Goal: Task Accomplishment & Management: Manage account settings

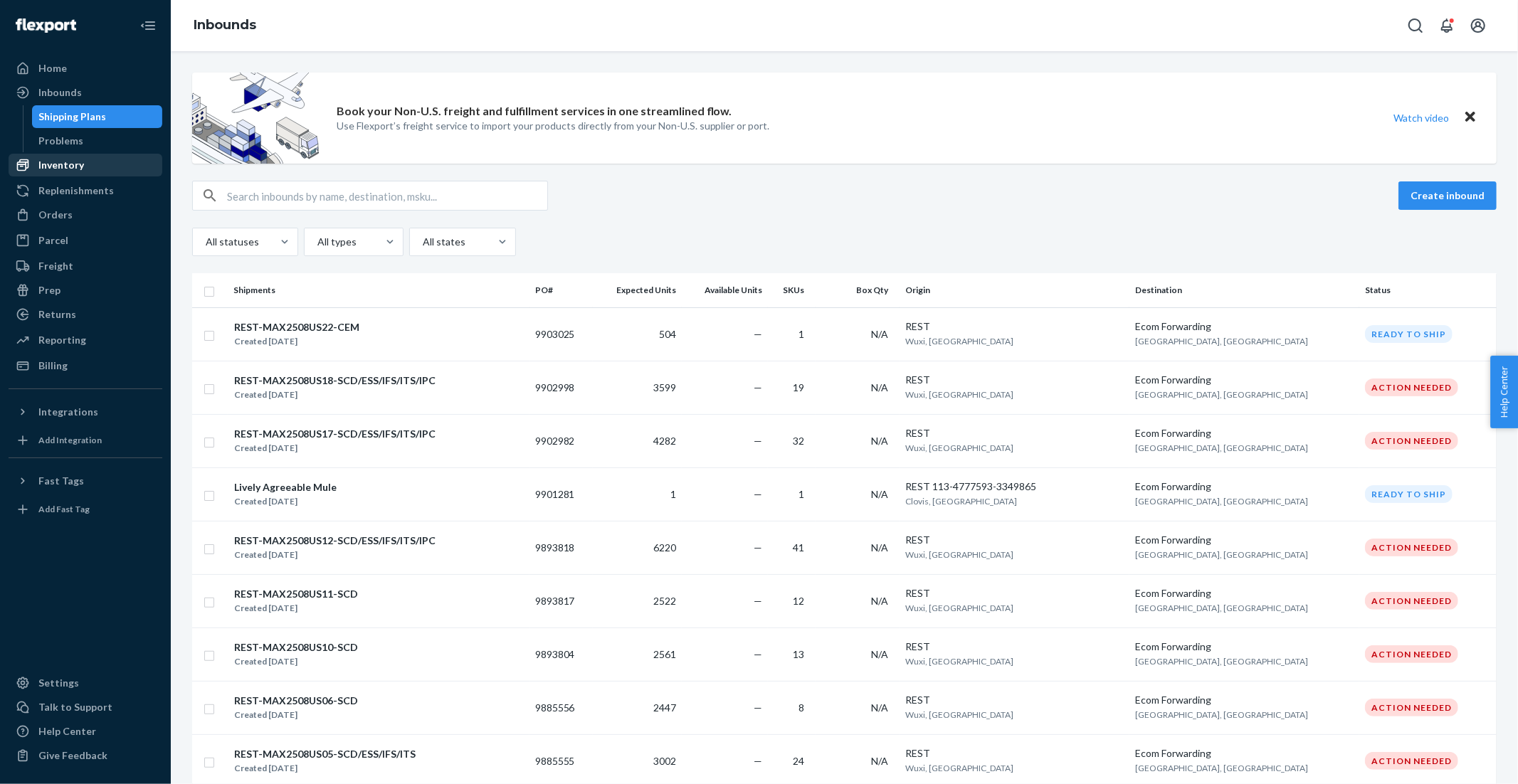
click at [70, 169] on div "Inventory" at bounding box center [61, 165] width 46 height 14
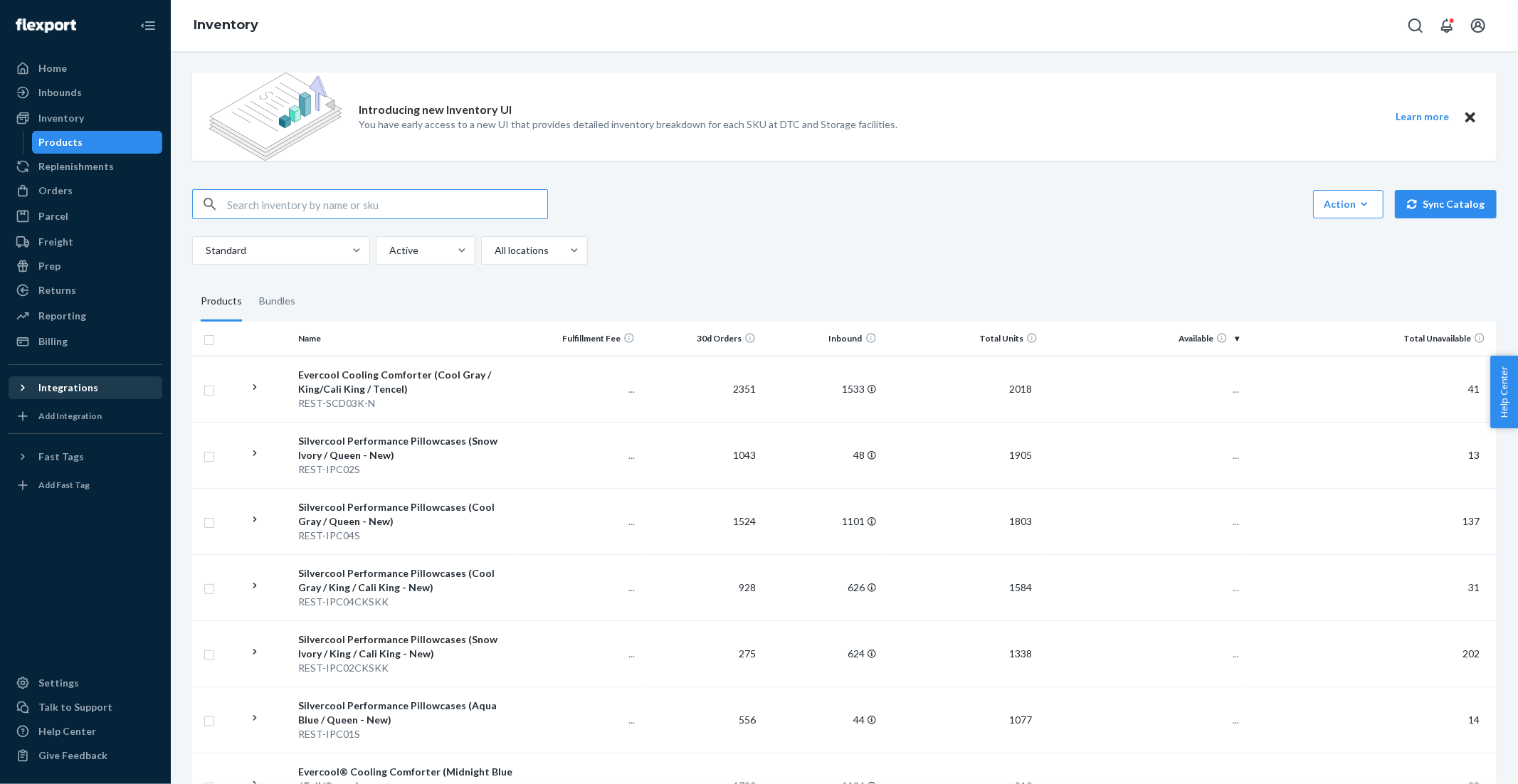
click at [71, 393] on div "Integrations" at bounding box center [68, 387] width 59 height 14
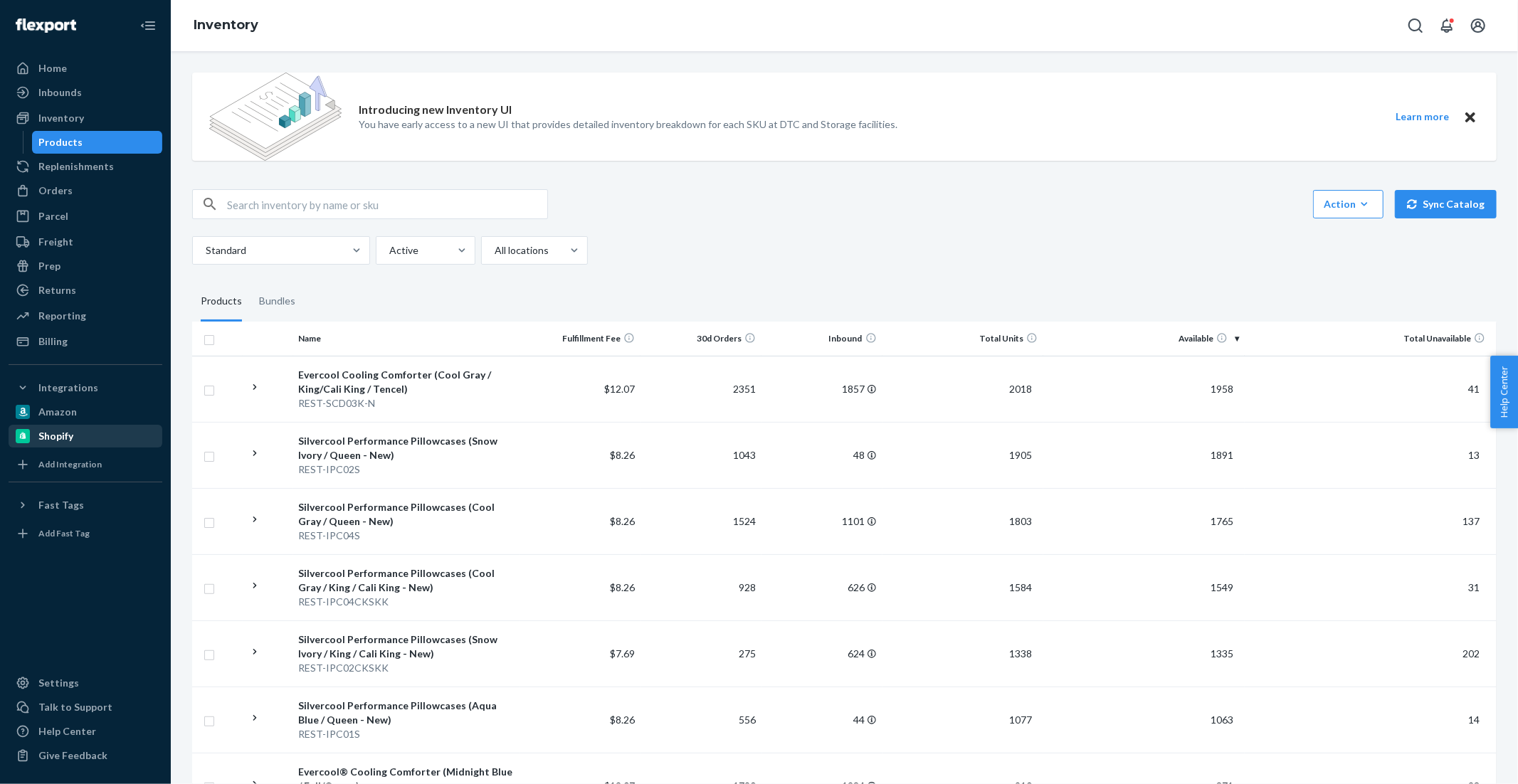
click at [63, 439] on div "Shopify" at bounding box center [56, 436] width 35 height 14
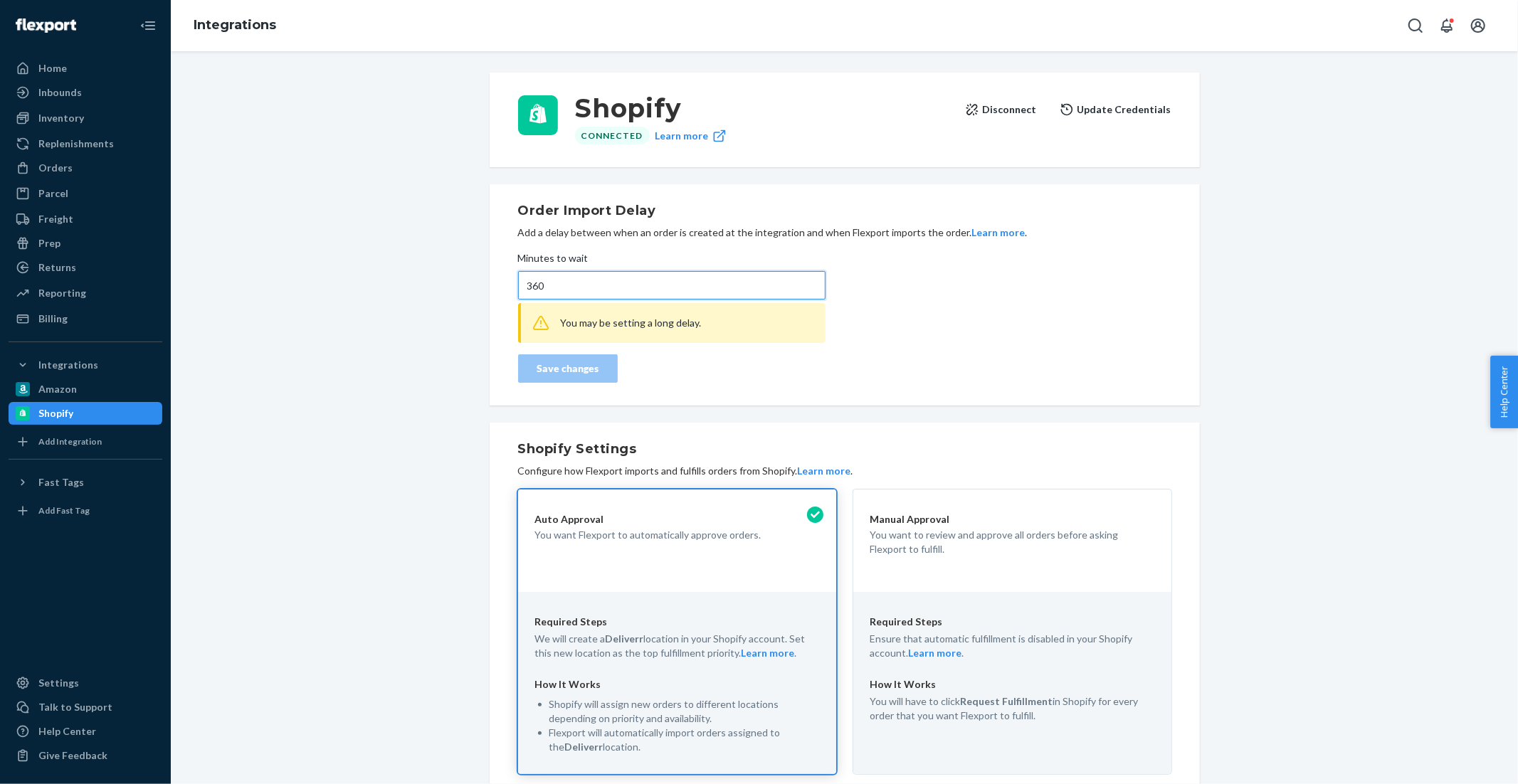
click at [563, 283] on input "360" at bounding box center [671, 284] width 307 height 28
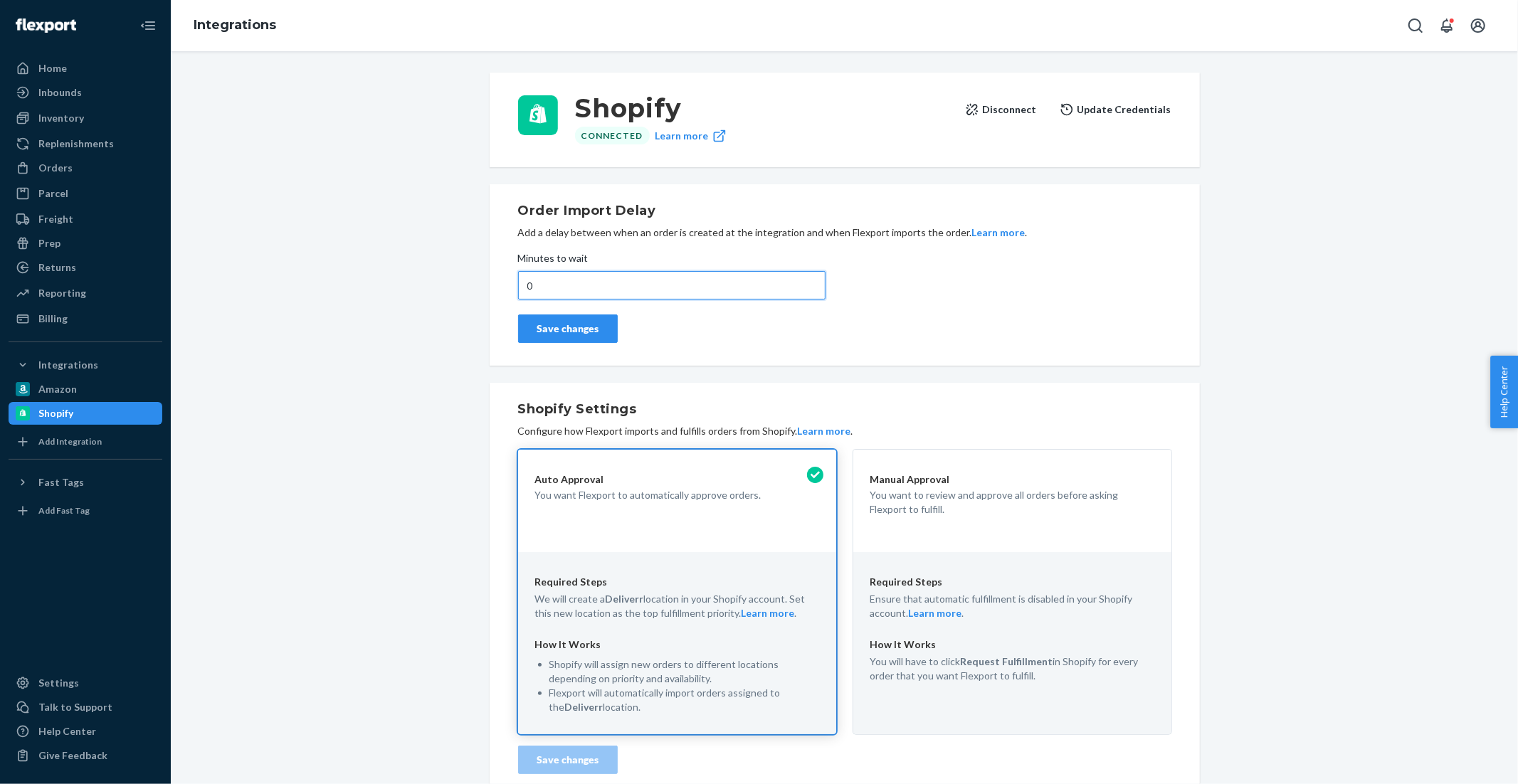
type input "0"
click at [550, 332] on div "Save changes" at bounding box center [568, 329] width 76 height 14
click at [589, 291] on input "0" at bounding box center [671, 284] width 307 height 28
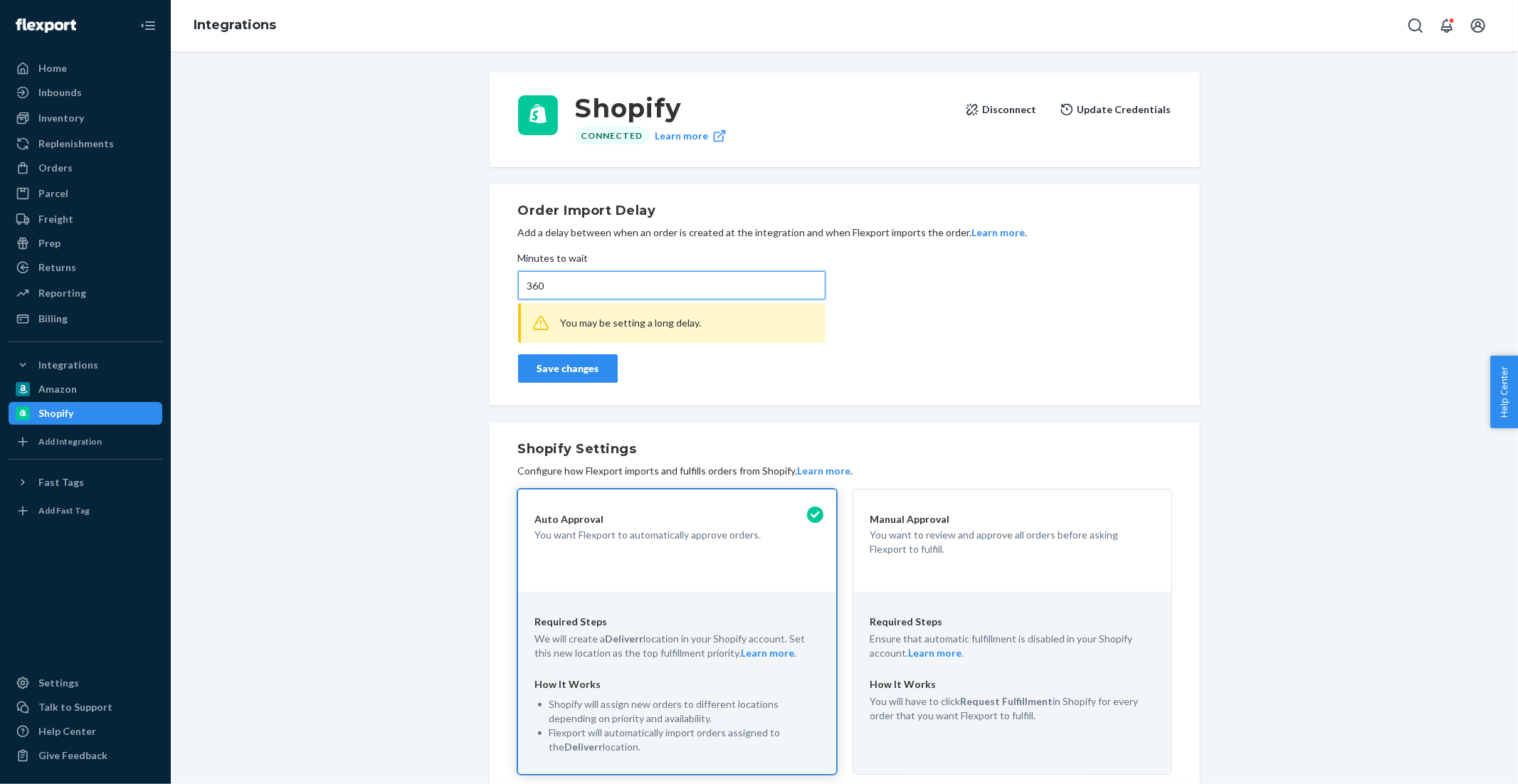
type input "360"
click at [541, 364] on div "Save changes" at bounding box center [568, 368] width 76 height 14
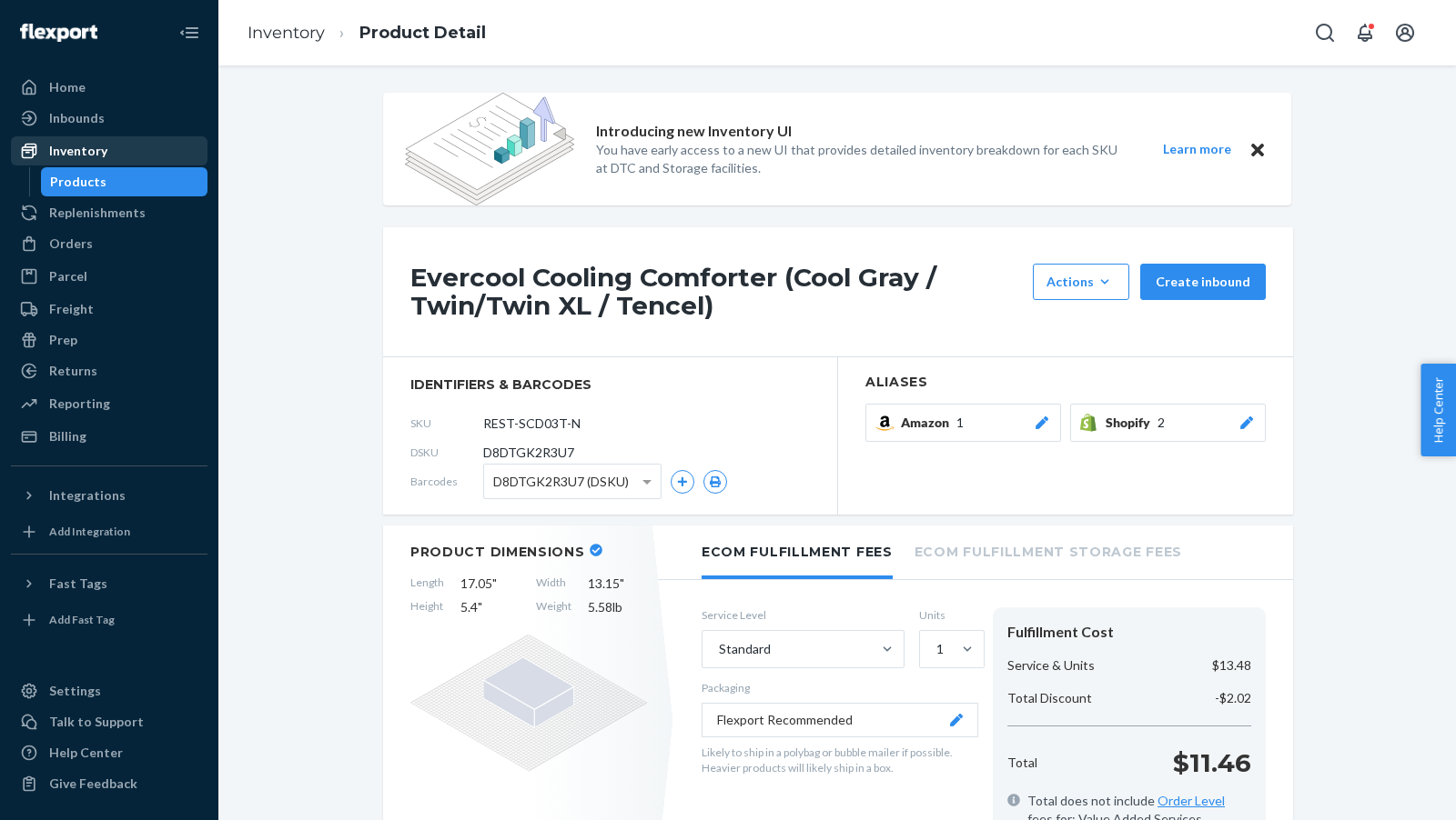
click at [59, 152] on div "Inventory" at bounding box center [78, 151] width 59 height 19
click at [60, 153] on div "Inventory" at bounding box center [78, 151] width 59 height 19
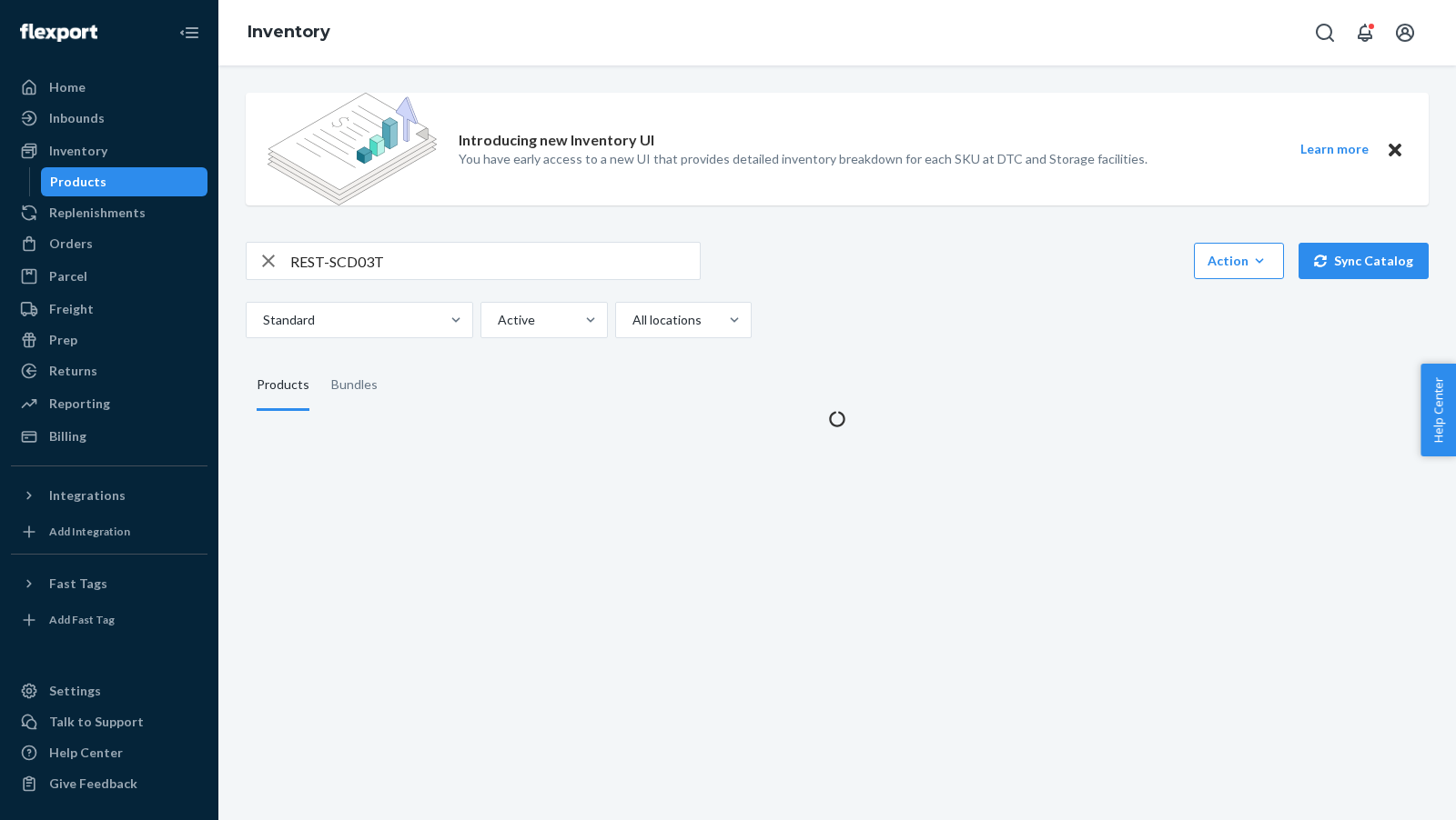
click at [423, 257] on input "REST-SCD03T" at bounding box center [495, 260] width 410 height 36
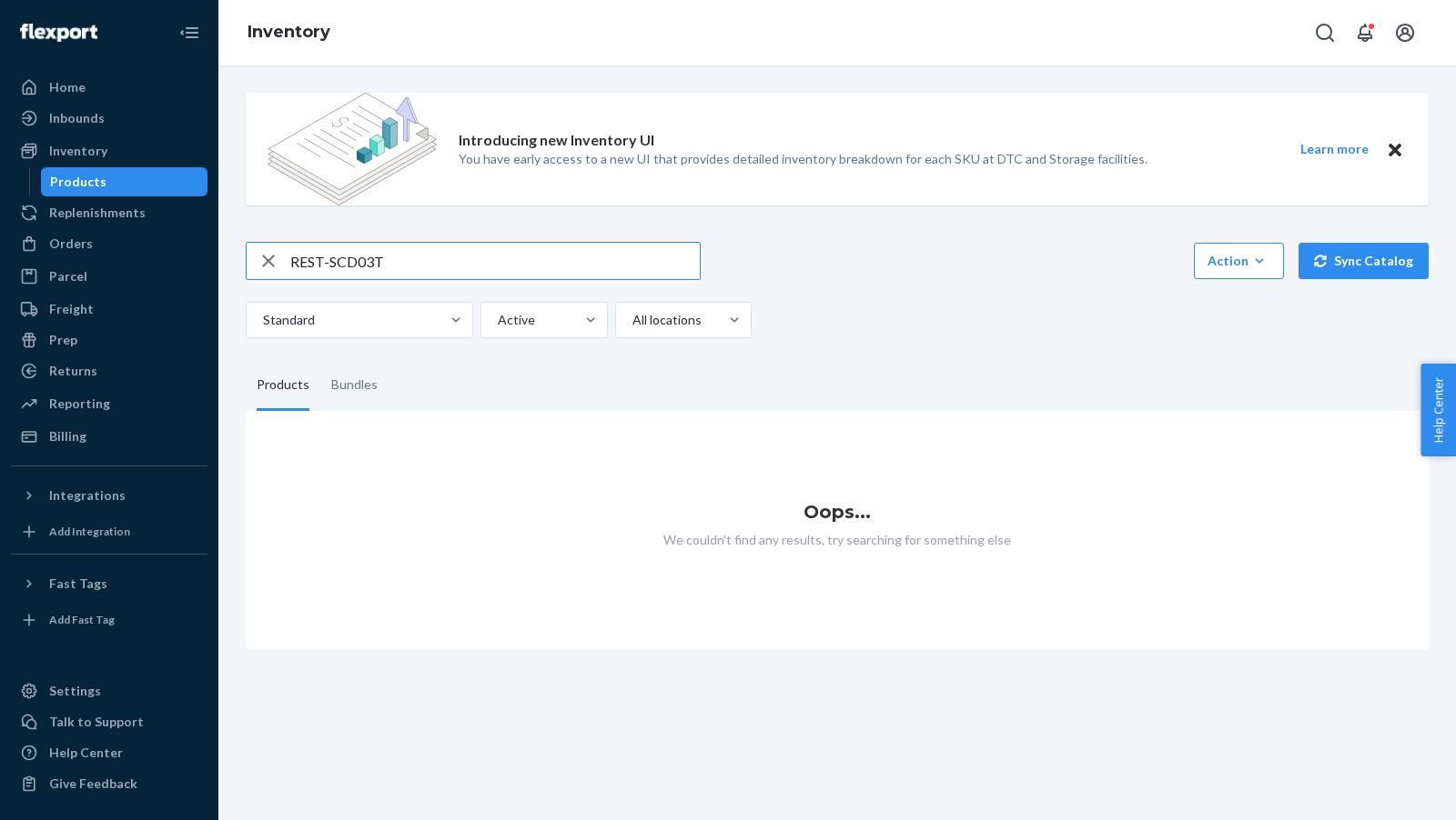
click at [423, 257] on input "REST-SCD03T" at bounding box center [495, 260] width 410 height 36
paste input "7T-N"
click at [430, 263] on input "REST-SCD07T-N" at bounding box center [495, 260] width 410 height 36
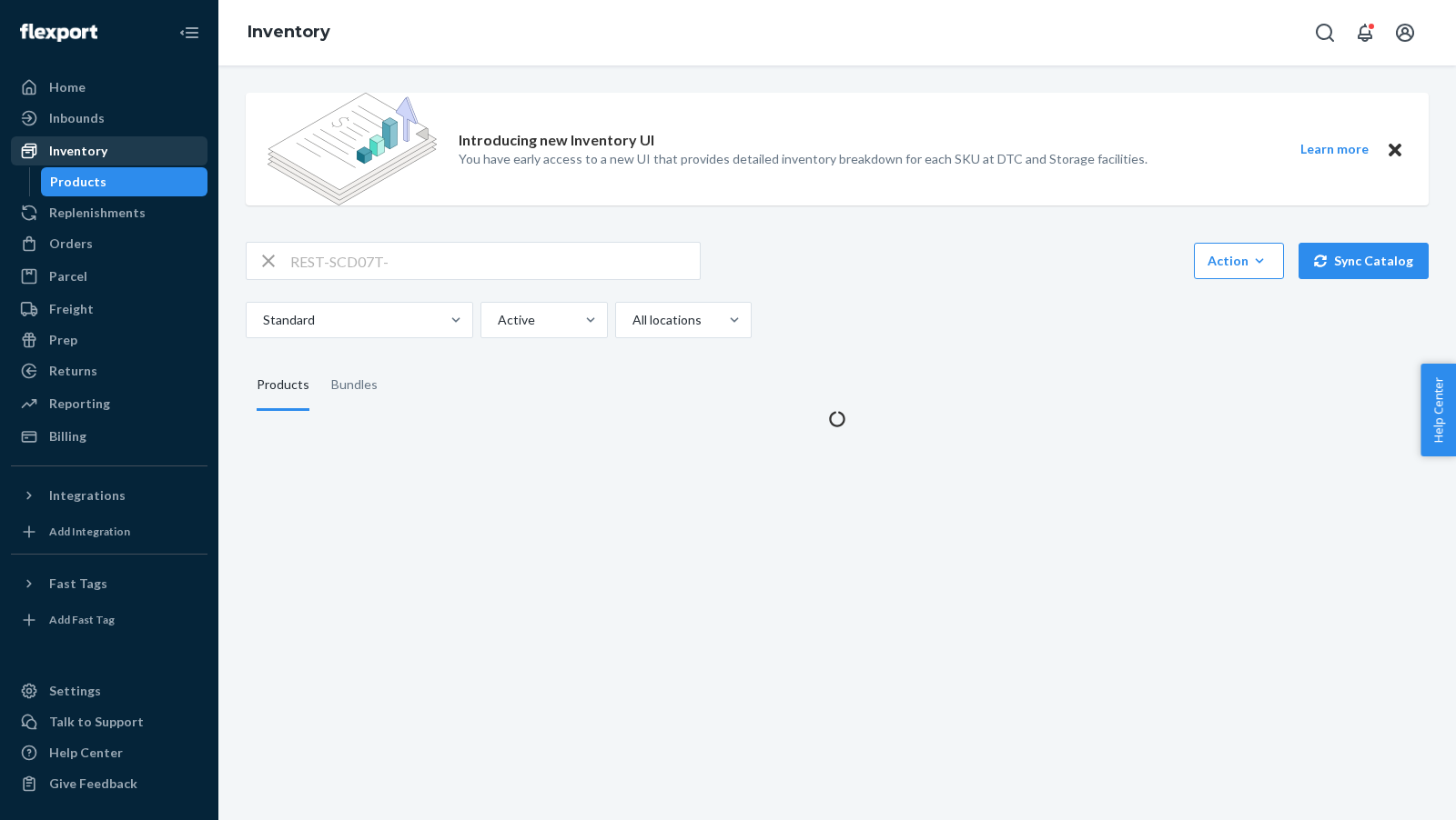
click at [62, 150] on div "Inventory" at bounding box center [78, 151] width 59 height 19
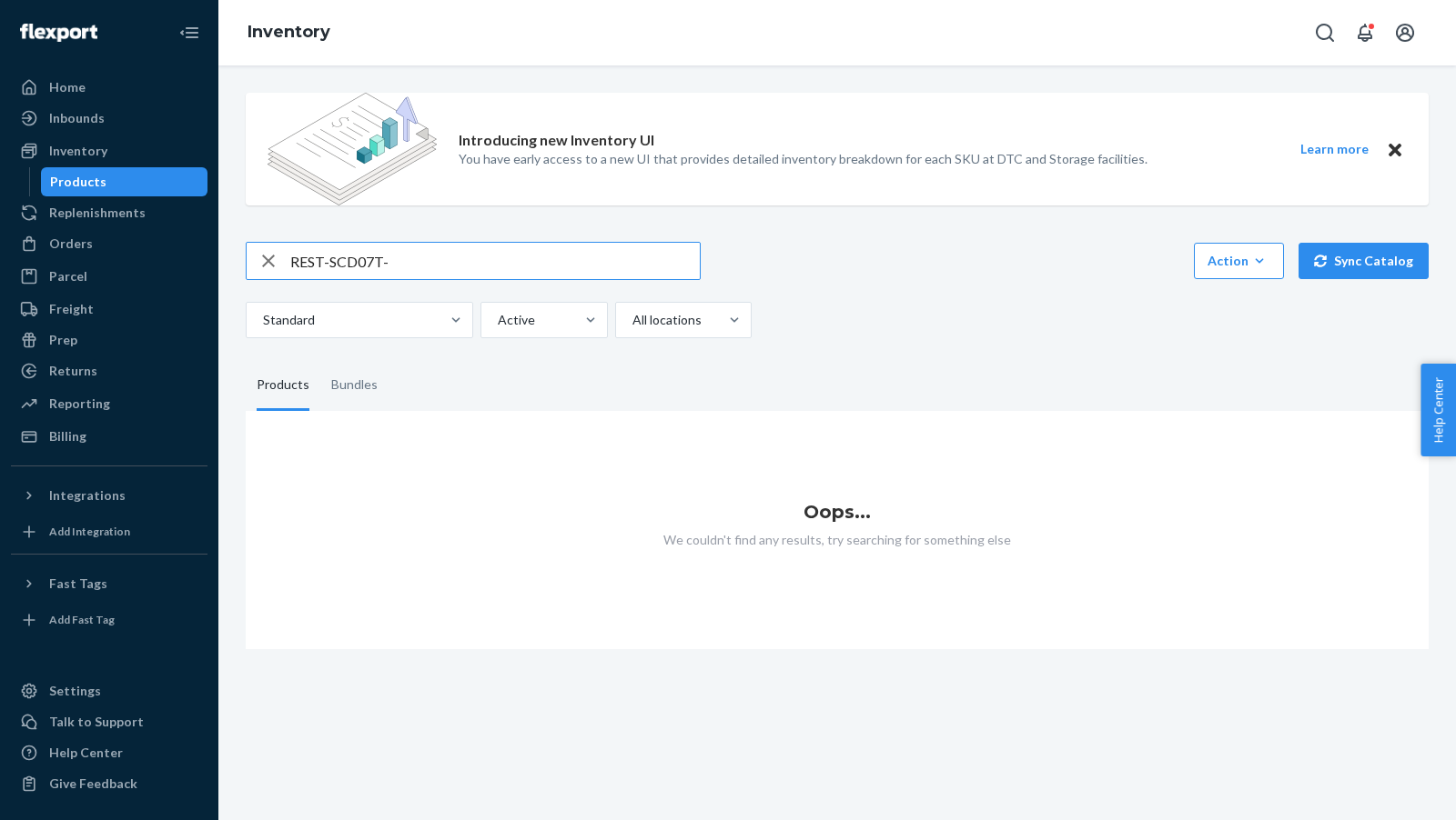
click at [431, 269] on input "REST-SCD07T-" at bounding box center [495, 260] width 410 height 36
click at [436, 264] on input "REST-SCD07T-" at bounding box center [495, 260] width 410 height 36
type input "REST-SCD07T"
click at [69, 248] on div "Orders" at bounding box center [70, 244] width 44 height 19
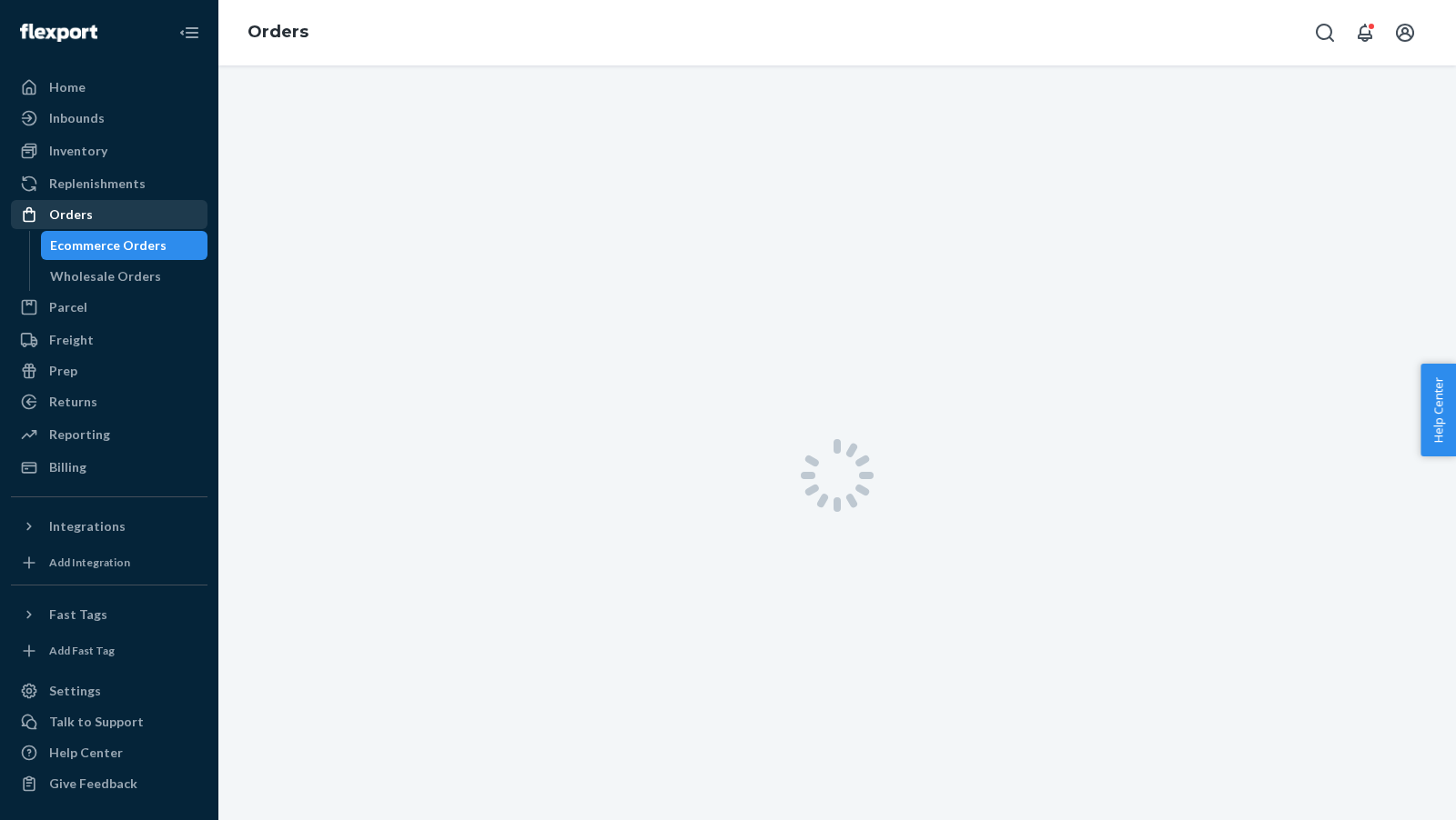
click at [68, 223] on div "Orders" at bounding box center [70, 215] width 44 height 19
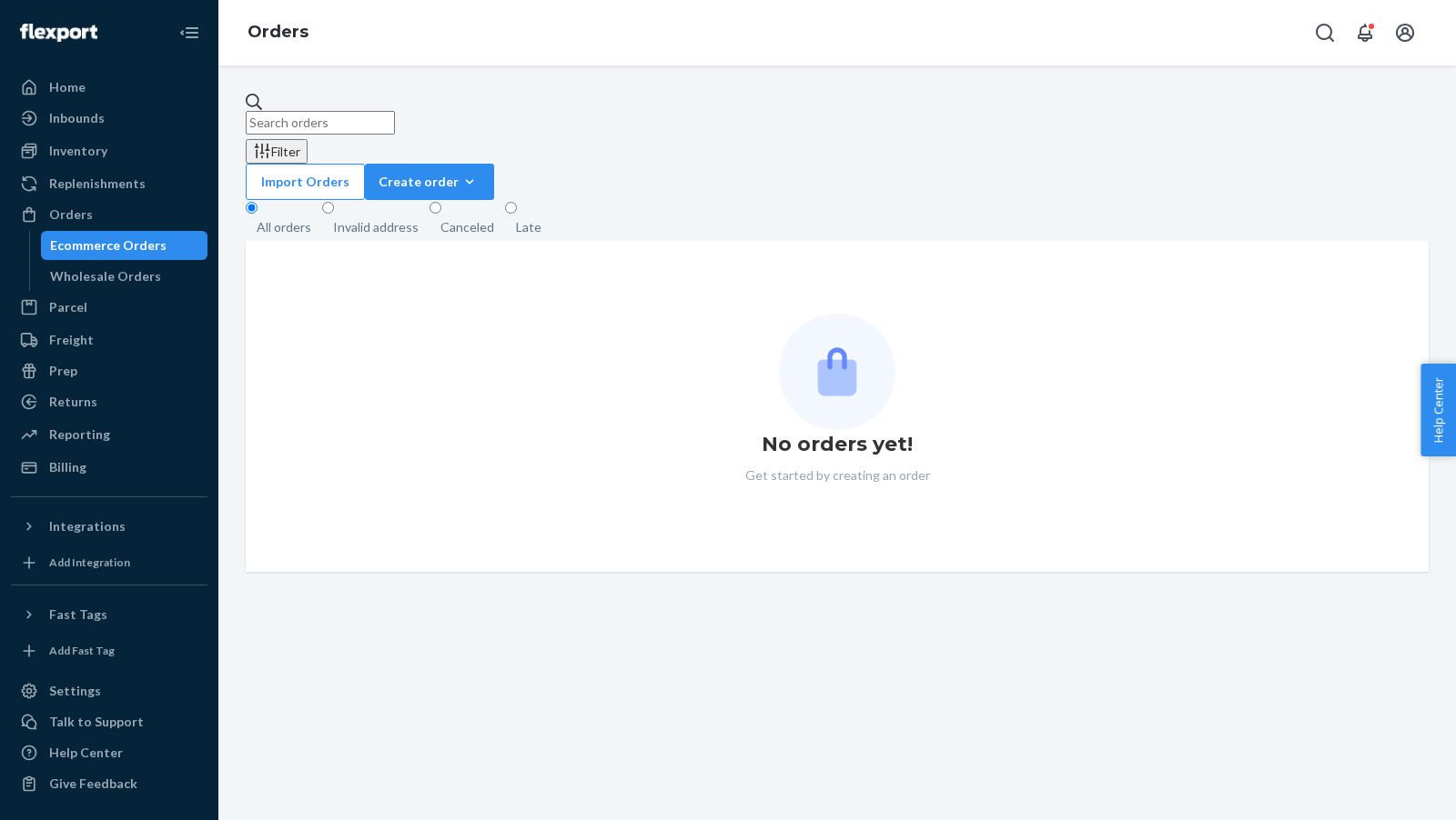
click at [383, 112] on input "text" at bounding box center [320, 123] width 149 height 23
click at [384, 112] on input "text" at bounding box center [320, 123] width 149 height 23
paste input "US25342990"
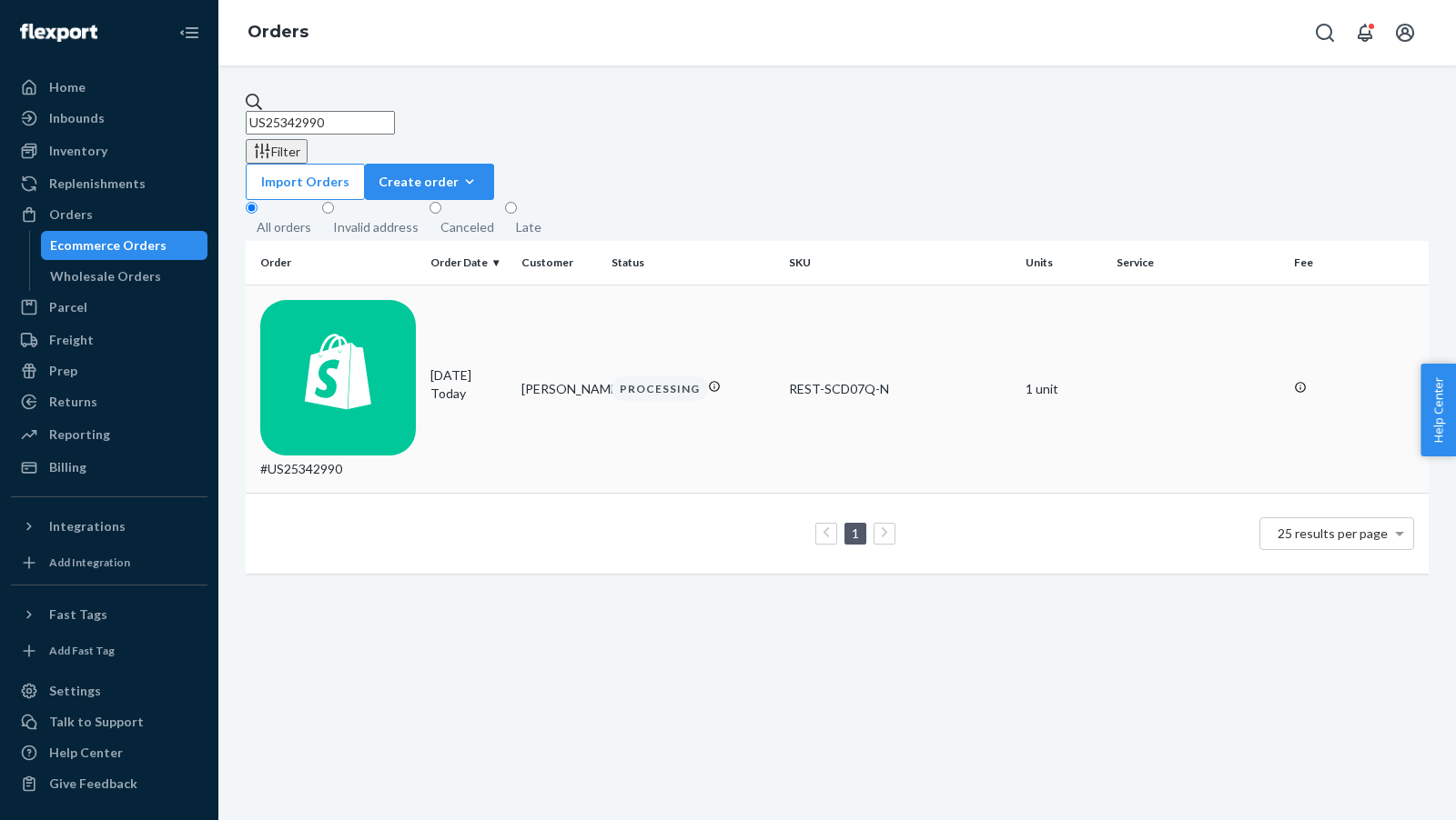
type input "US25342990"
click at [319, 300] on div "#US25342990" at bounding box center [338, 389] width 156 height 178
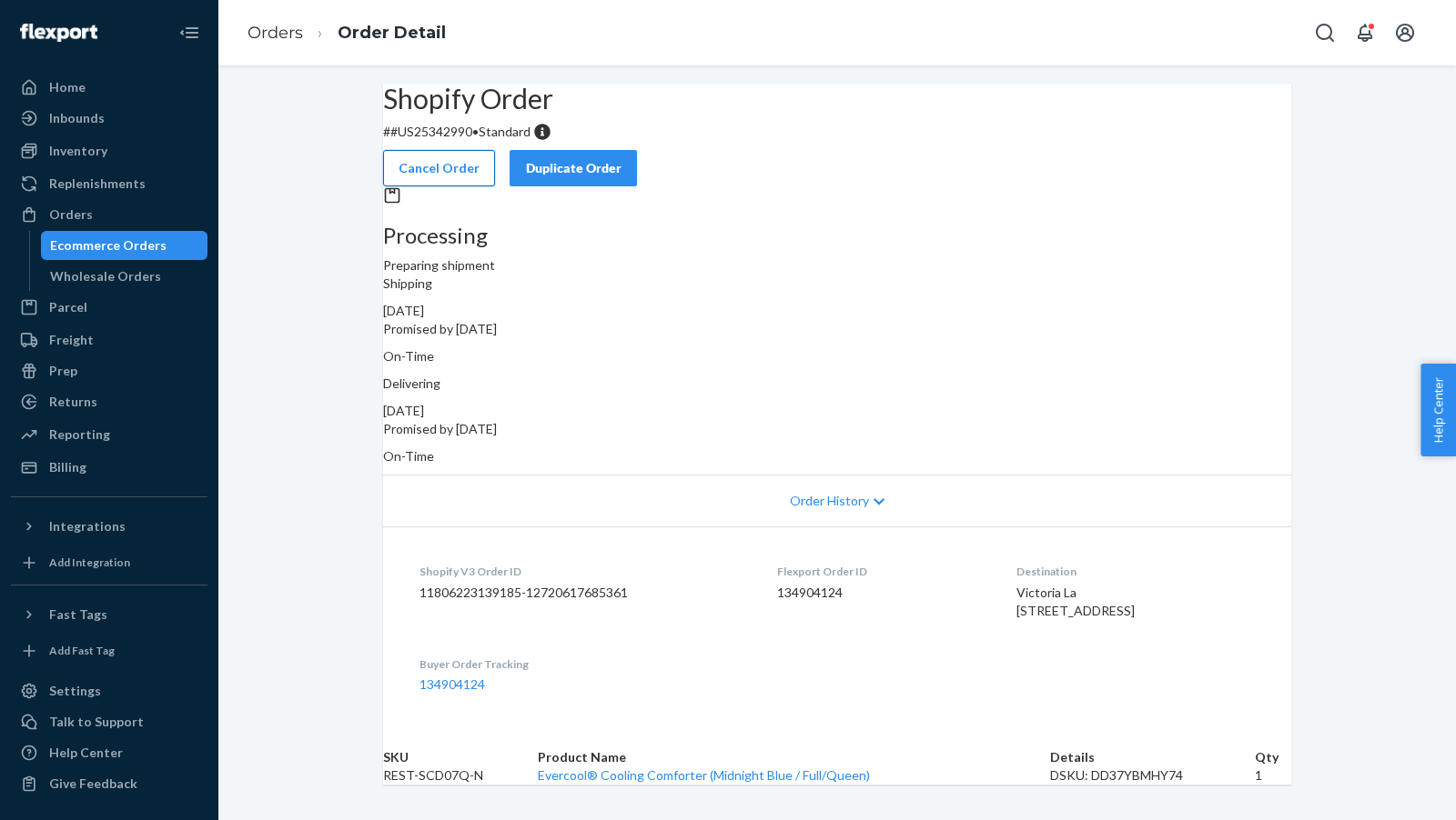
click at [494, 150] on button "Cancel Order" at bounding box center [439, 168] width 112 height 36
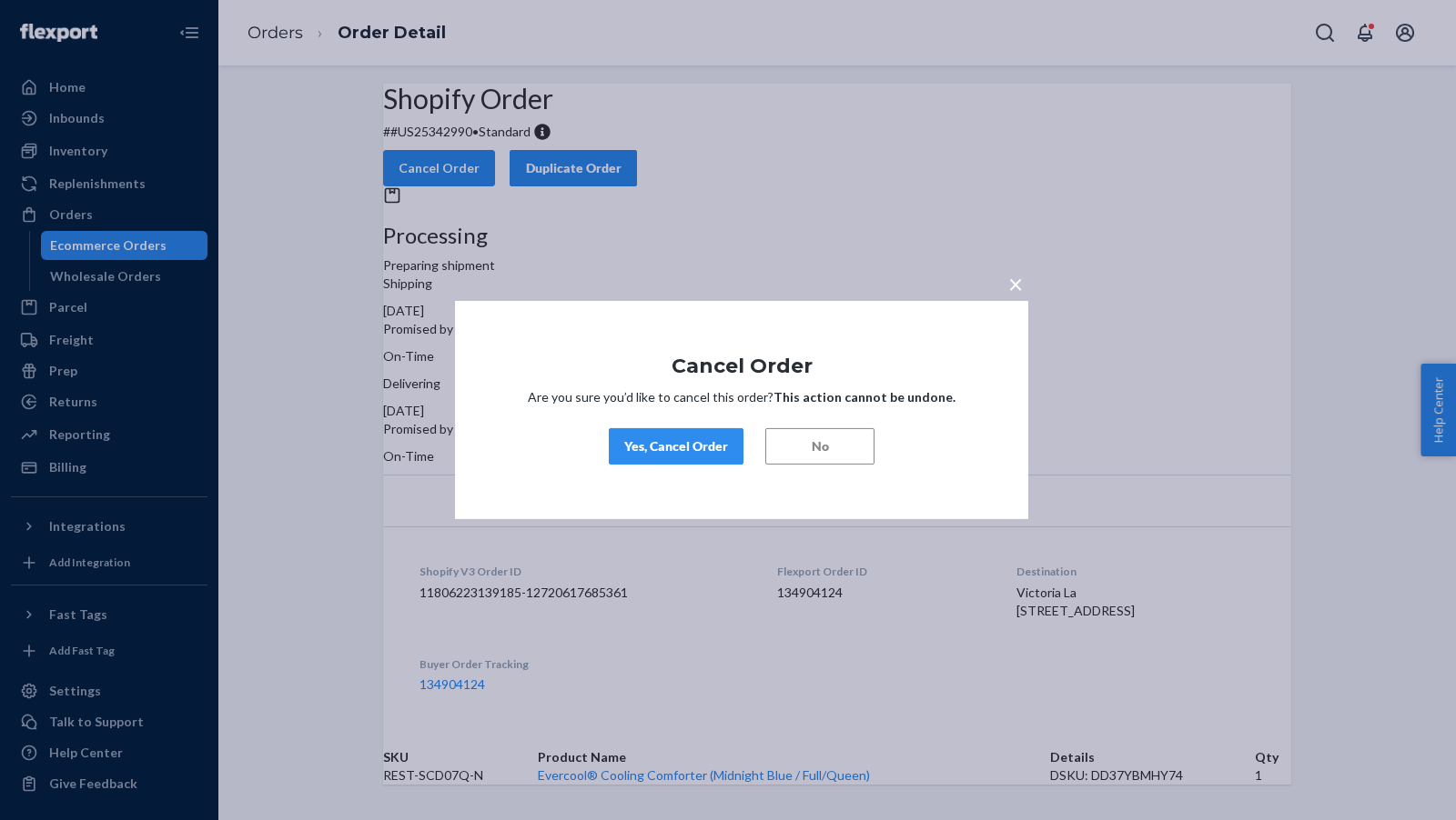
click at [654, 460] on button "Yes, Cancel Order" at bounding box center [676, 446] width 135 height 36
